Goal: Navigation & Orientation: Find specific page/section

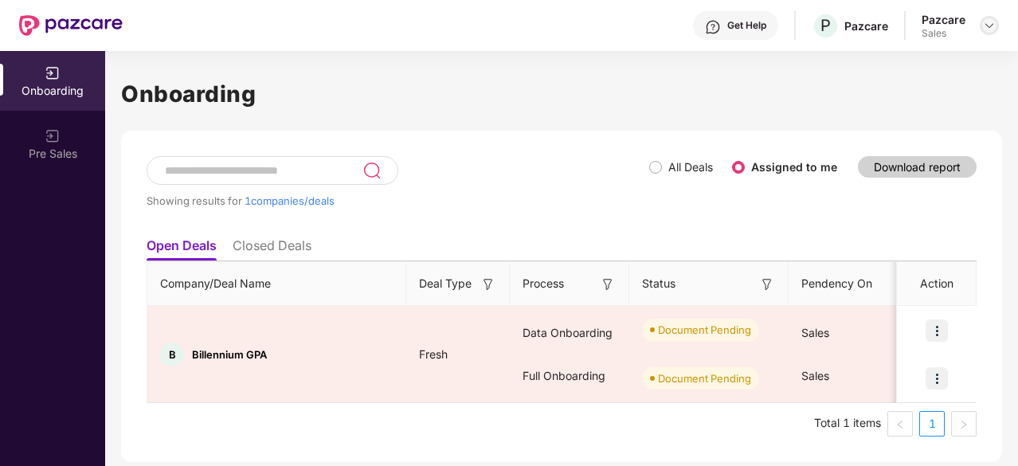
click at [989, 33] on div at bounding box center [988, 25] width 19 height 19
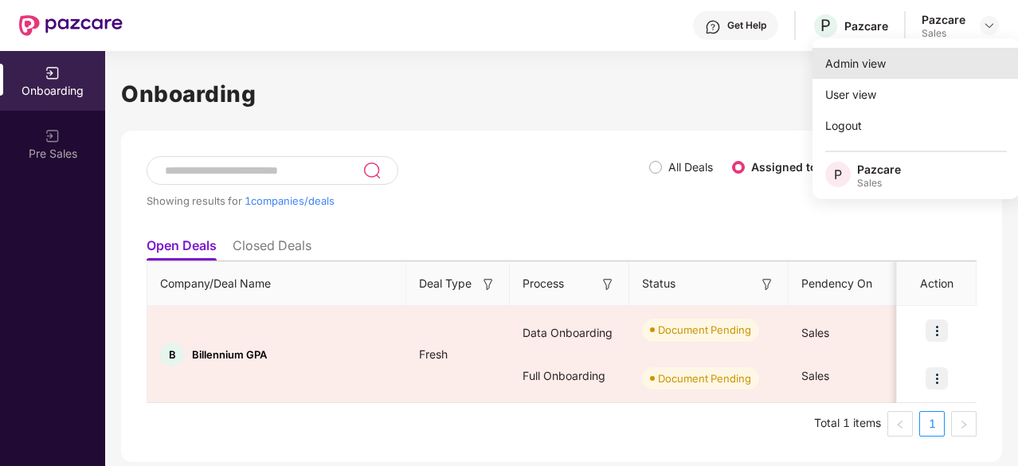
click at [922, 72] on div "Admin view" at bounding box center [915, 63] width 207 height 31
